Goal: Task Accomplishment & Management: Manage account settings

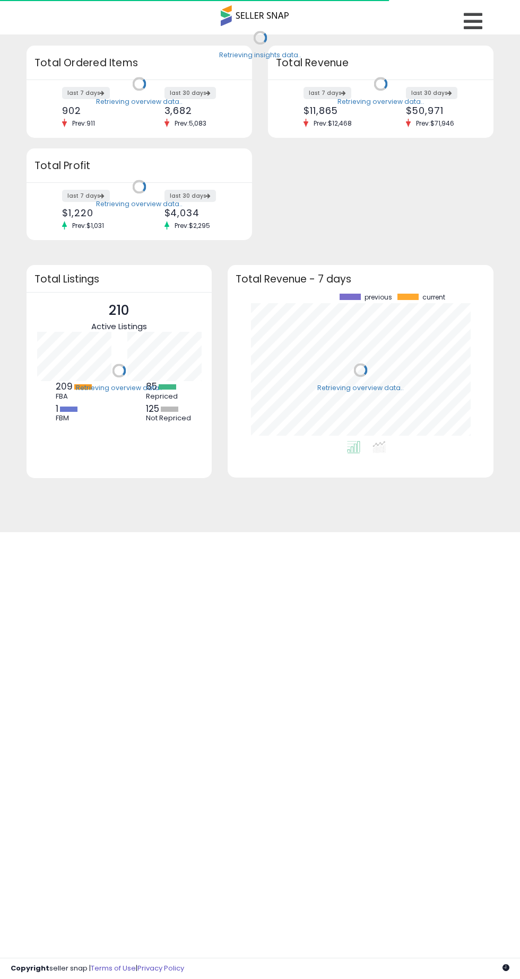
scroll to position [147, 244]
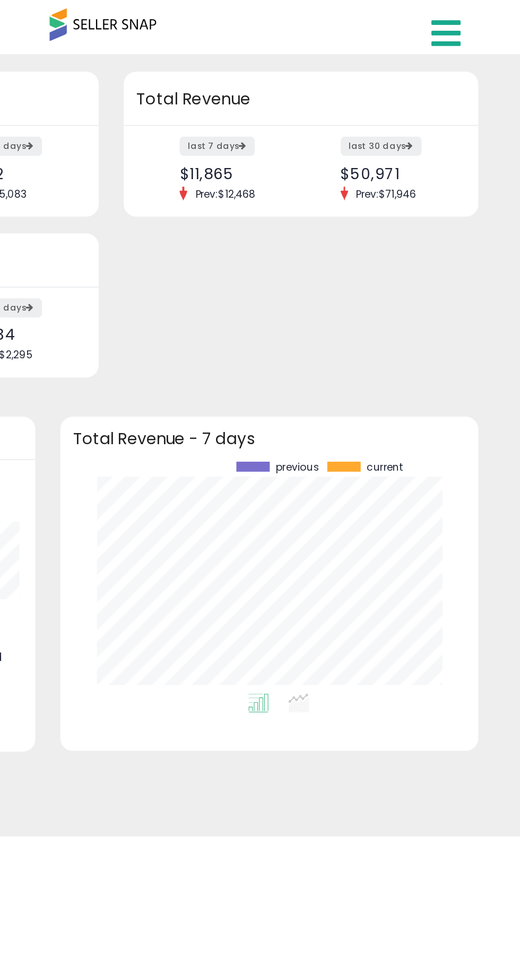
click at [470, 23] on icon at bounding box center [472, 21] width 19 height 21
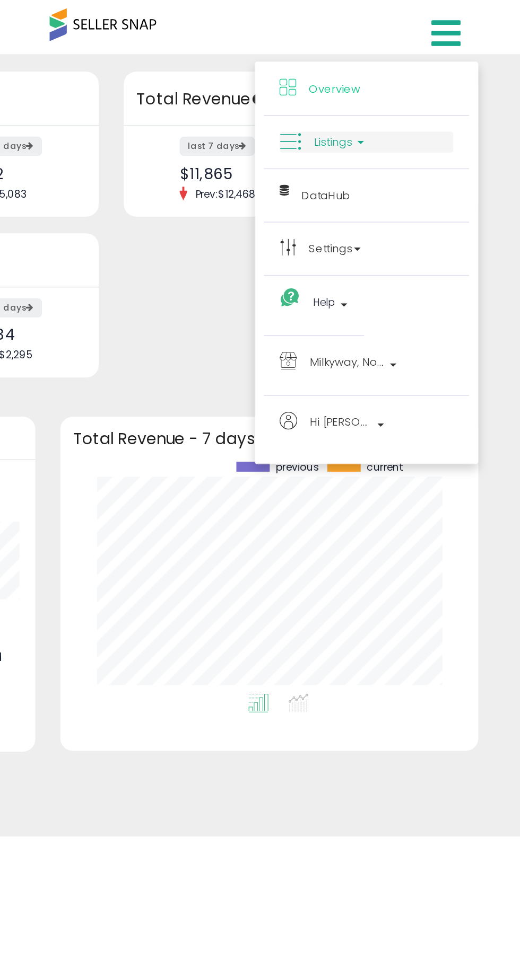
click at [428, 95] on link "Listings" at bounding box center [422, 90] width 110 height 13
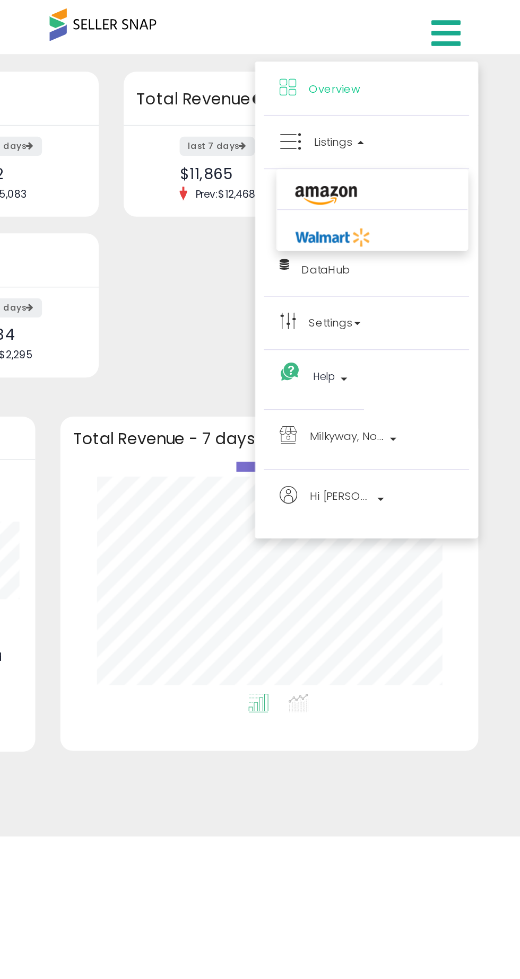
click at [441, 123] on li at bounding box center [425, 122] width 121 height 24
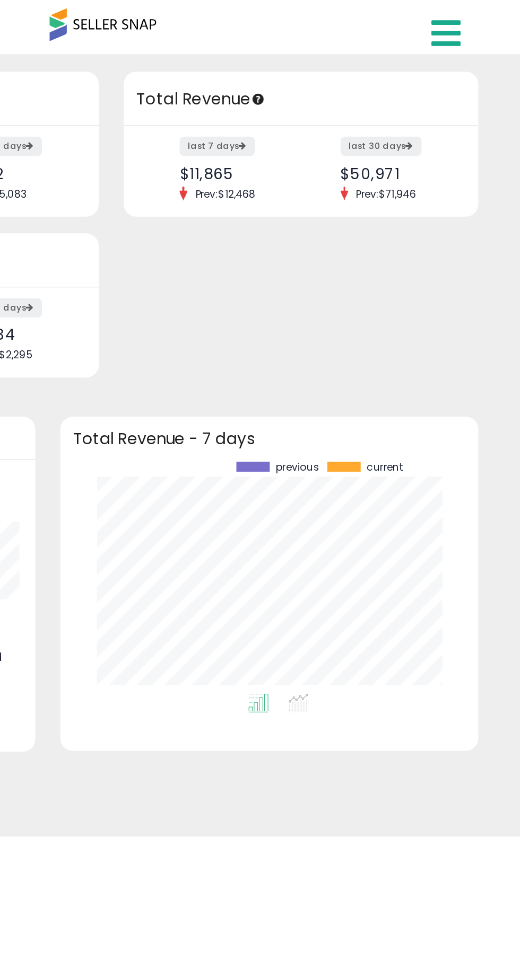
click at [467, 13] on icon at bounding box center [472, 21] width 19 height 21
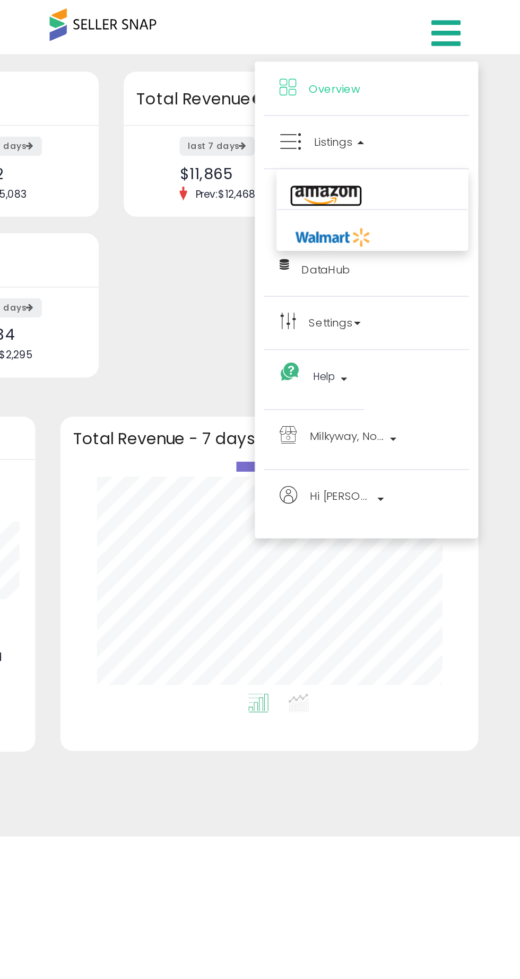
click at [413, 123] on icon at bounding box center [396, 125] width 46 height 14
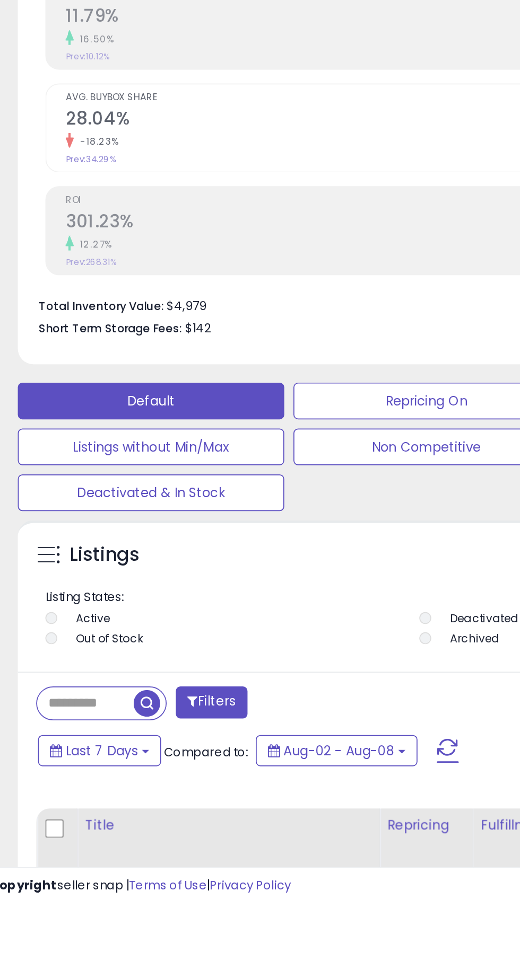
click at [74, 862] on input "text" at bounding box center [66, 863] width 56 height 19
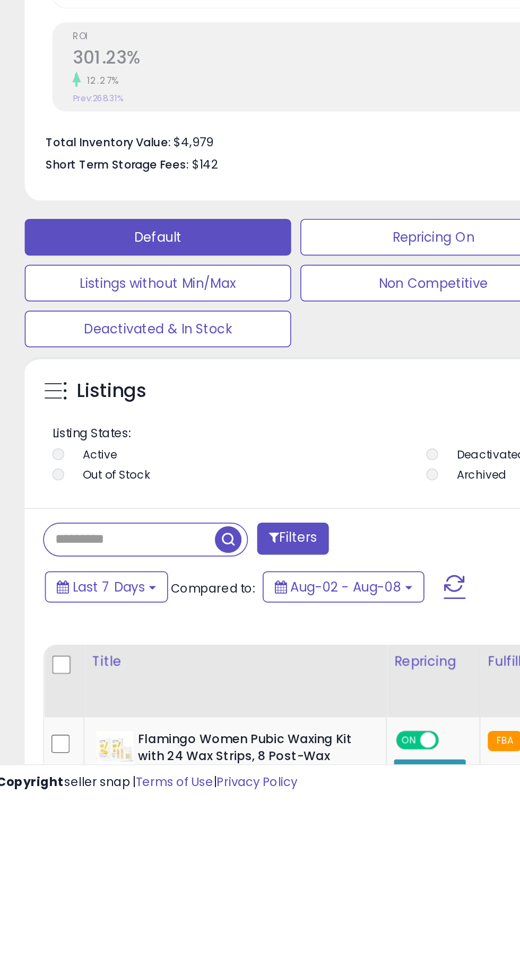
scroll to position [84, 0]
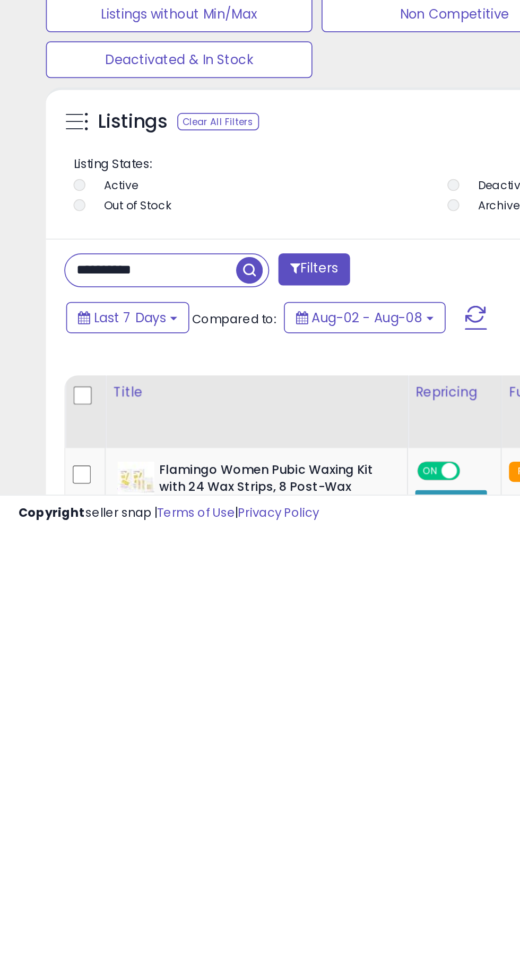
type input "**********"
click at [142, 831] on span "button" at bounding box center [143, 828] width 15 height 15
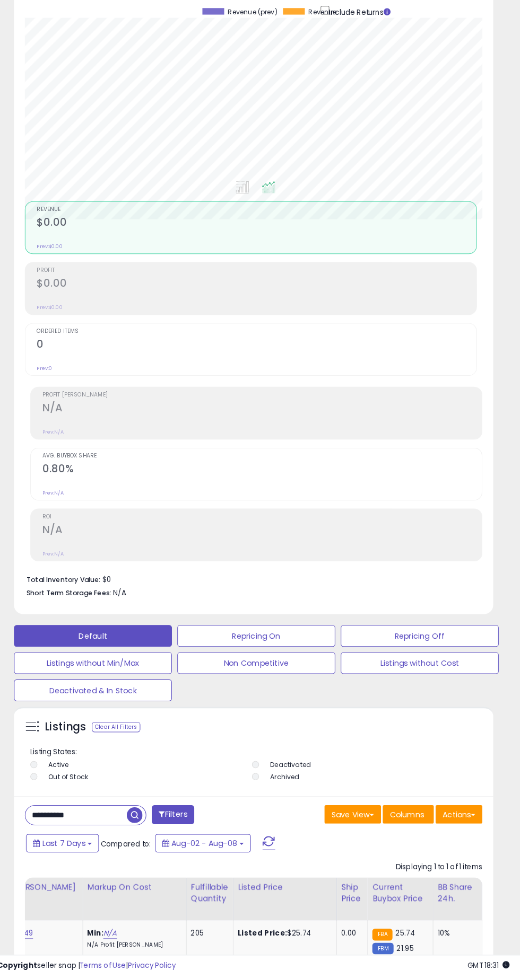
scroll to position [0, 562]
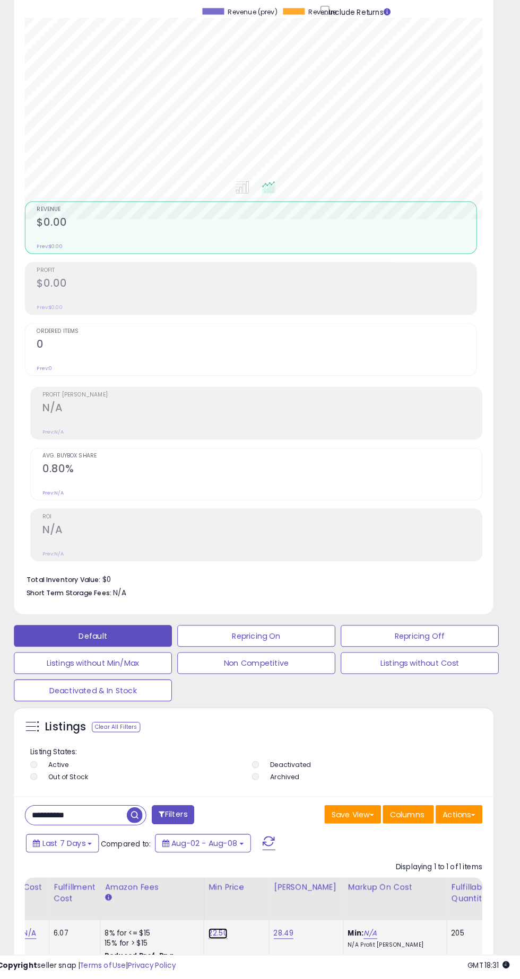
click at [216, 943] on link "22.50" at bounding box center [225, 937] width 19 height 11
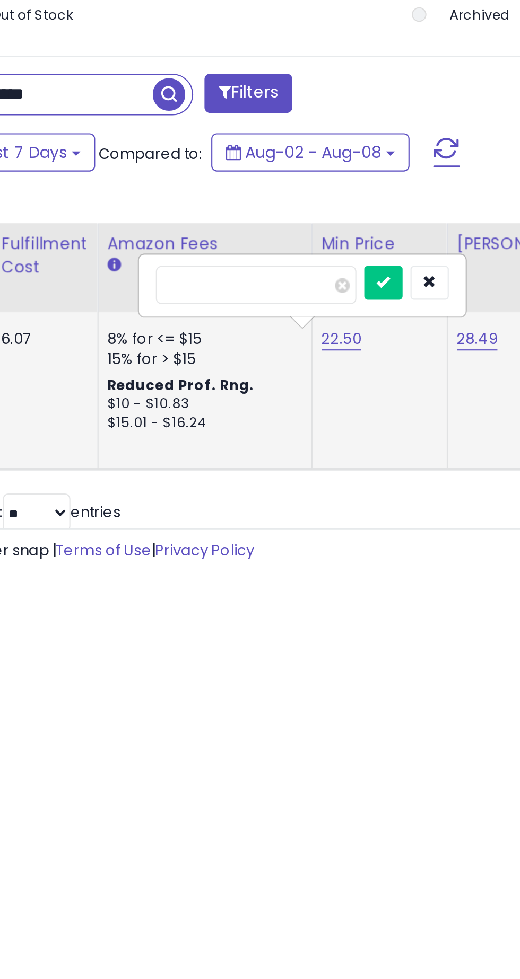
type input "**"
click at [254, 843] on button "submit" at bounding box center [245, 843] width 18 height 16
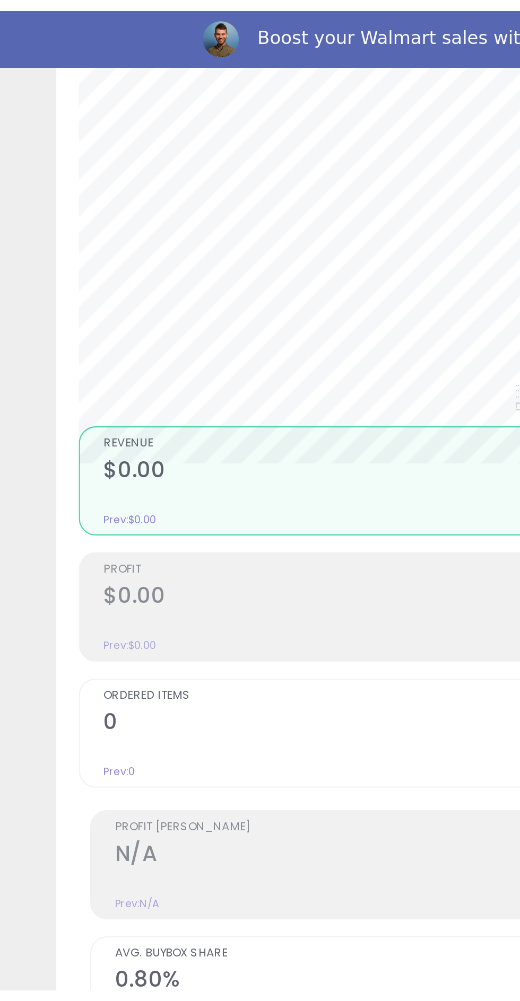
scroll to position [0, 0]
